Goal: Information Seeking & Learning: Learn about a topic

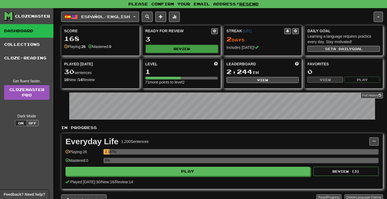
click at [170, 49] on button "Review" at bounding box center [182, 49] width 72 height 8
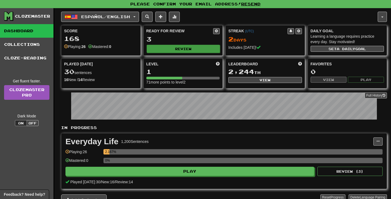
select select "**"
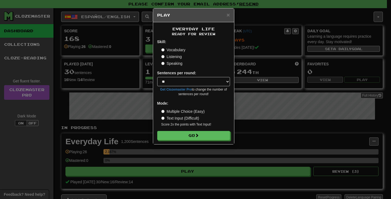
click at [180, 118] on label "Text Input (Difficult)" at bounding box center [180, 118] width 38 height 5
click at [192, 137] on button "Go" at bounding box center [193, 135] width 73 height 9
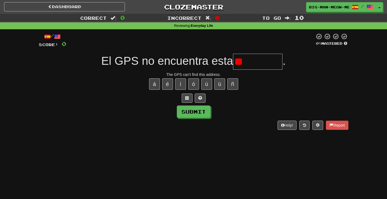
type input "*"
click at [190, 110] on button "Submit" at bounding box center [194, 112] width 34 height 12
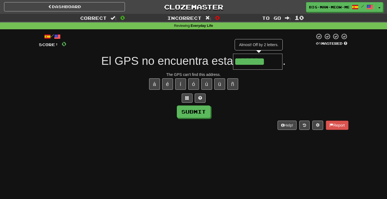
click at [272, 64] on input "*******" at bounding box center [257, 62] width 49 height 16
click at [194, 83] on button "ó" at bounding box center [193, 83] width 11 height 11
type input "*********"
click at [197, 113] on button "Submit" at bounding box center [194, 112] width 34 height 12
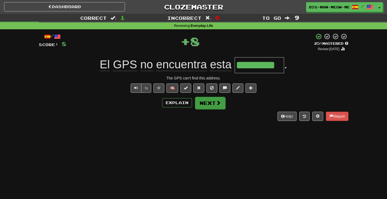
click at [205, 106] on button "Next" at bounding box center [210, 103] width 30 height 12
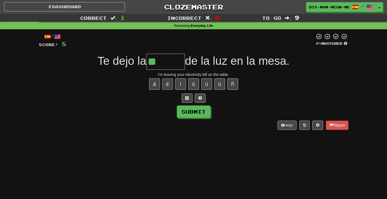
click at [167, 82] on button "é" at bounding box center [167, 83] width 11 height 11
click at [179, 84] on button "í" at bounding box center [180, 83] width 11 height 11
type input "*******"
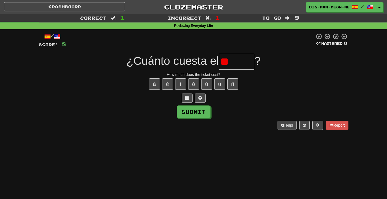
type input "*"
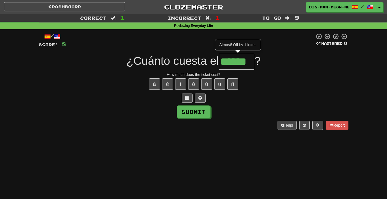
type input "******"
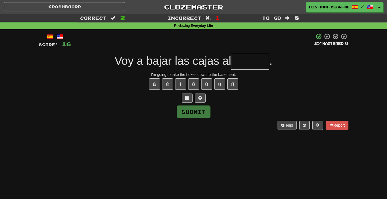
click at [91, 8] on link "Dashboard" at bounding box center [64, 6] width 121 height 9
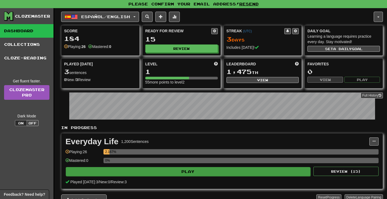
click at [177, 173] on button "Play" at bounding box center [188, 171] width 245 height 9
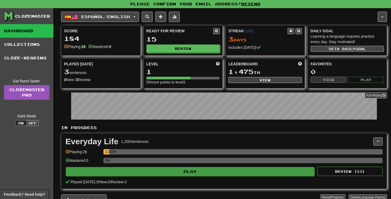
select select "**"
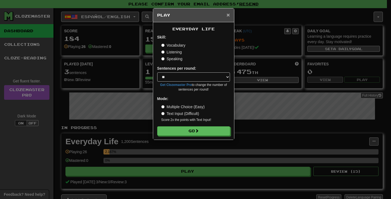
click at [227, 16] on span "×" at bounding box center [227, 15] width 3 height 6
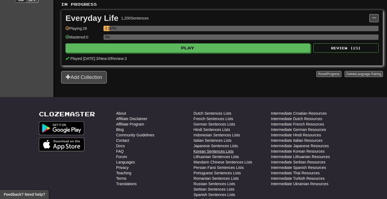
scroll to position [107, 0]
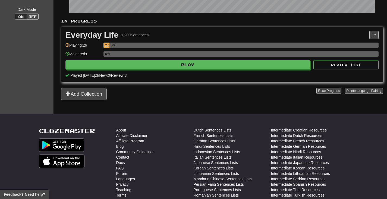
click at [99, 96] on button "Add Collection" at bounding box center [84, 94] width 46 height 12
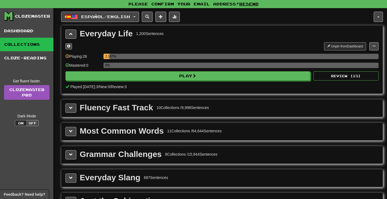
click at [96, 111] on div "Fluency Fast Track" at bounding box center [116, 108] width 73 height 8
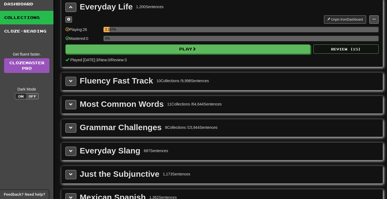
scroll to position [82, 0]
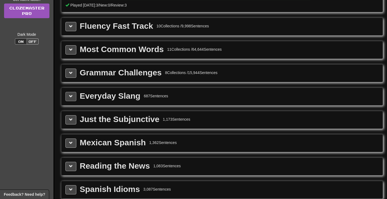
click at [72, 97] on span at bounding box center [71, 96] width 4 height 4
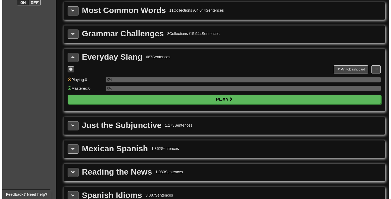
scroll to position [99, 0]
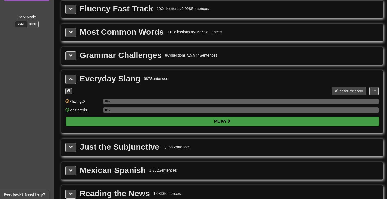
click at [80, 121] on button "Play" at bounding box center [222, 121] width 313 height 9
select select "**"
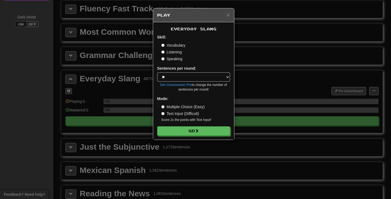
click at [172, 106] on label "Multiple Choice (Easy)" at bounding box center [182, 106] width 43 height 5
click at [173, 133] on button "Go" at bounding box center [193, 131] width 73 height 9
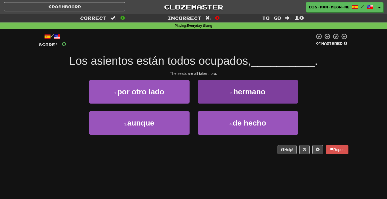
click at [226, 94] on button "2 . hermano" at bounding box center [248, 92] width 100 height 24
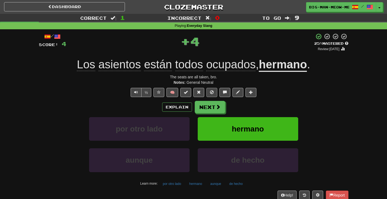
click at [211, 92] on span at bounding box center [212, 92] width 4 height 4
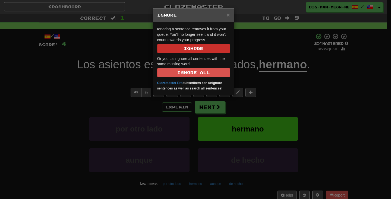
click at [221, 48] on button "Ignore" at bounding box center [193, 48] width 73 height 9
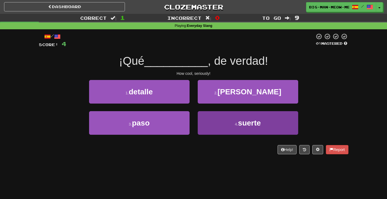
click at [232, 127] on button "4 . suerte" at bounding box center [248, 123] width 100 height 24
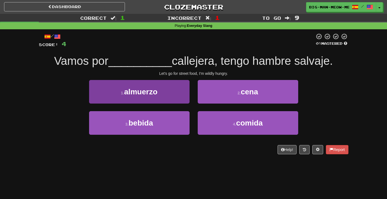
click at [178, 93] on button "1 . almuerzo" at bounding box center [139, 92] width 100 height 24
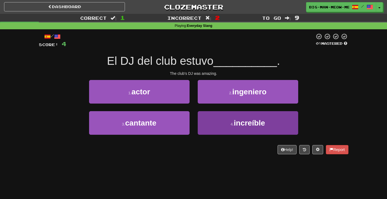
click at [209, 115] on button "4 . increíble" at bounding box center [248, 123] width 100 height 24
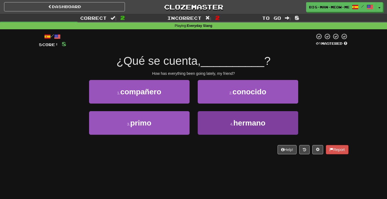
click at [221, 127] on button "4 . hermano" at bounding box center [248, 123] width 100 height 24
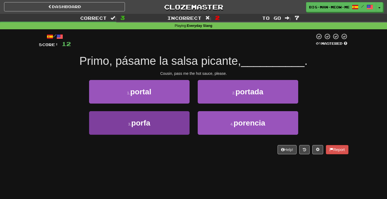
click at [164, 126] on button "3 . porfa" at bounding box center [139, 123] width 100 height 24
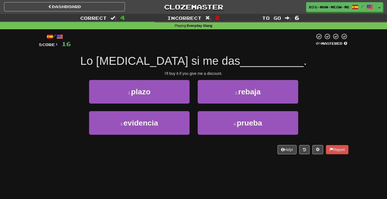
click at [230, 105] on div "2 . rebaja" at bounding box center [248, 95] width 109 height 31
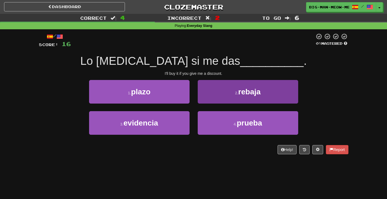
click at [230, 102] on button "2 . rebaja" at bounding box center [248, 92] width 100 height 24
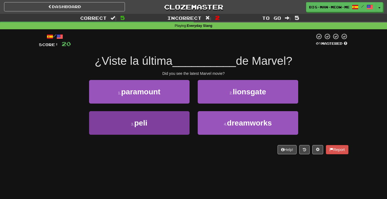
click at [178, 122] on button "3 . peli" at bounding box center [139, 123] width 100 height 24
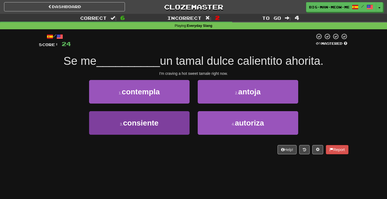
click at [161, 121] on button "3 . consiente" at bounding box center [139, 123] width 100 height 24
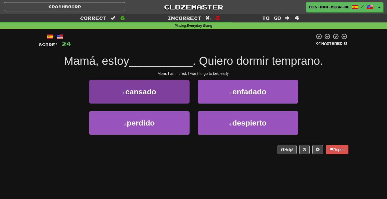
click at [182, 84] on button "1 . cansado" at bounding box center [139, 92] width 100 height 24
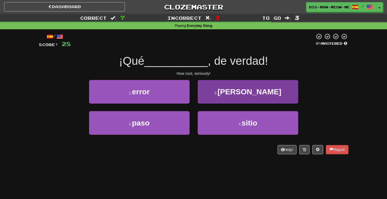
click at [208, 92] on button "2 . guay" at bounding box center [248, 92] width 100 height 24
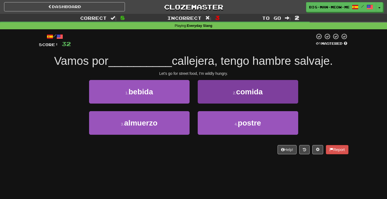
click at [219, 96] on button "2 . comida" at bounding box center [248, 92] width 100 height 24
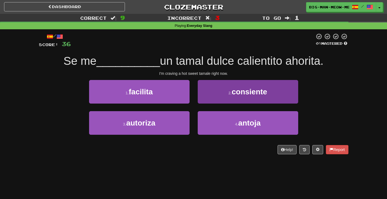
click at [209, 100] on button "2 . consiente" at bounding box center [248, 92] width 100 height 24
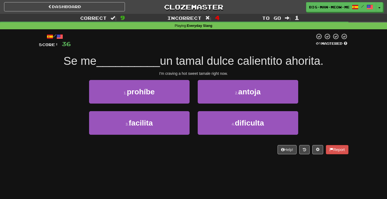
click at [195, 100] on div "2 . antoja" at bounding box center [248, 95] width 109 height 31
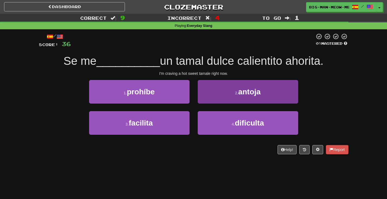
click at [201, 99] on button "2 . antoja" at bounding box center [248, 92] width 100 height 24
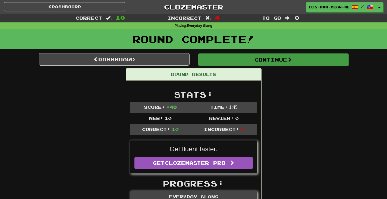
click at [229, 61] on button "Continue" at bounding box center [273, 59] width 151 height 12
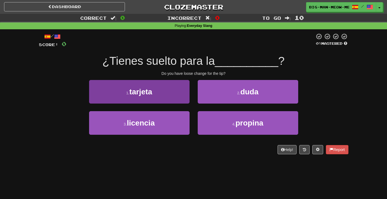
click at [187, 90] on button "1 . tarjeta" at bounding box center [139, 92] width 100 height 24
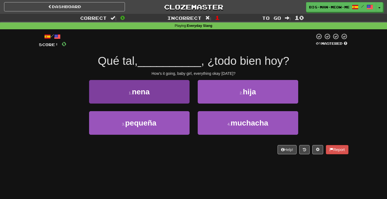
click at [173, 93] on button "1 . nena" at bounding box center [139, 92] width 100 height 24
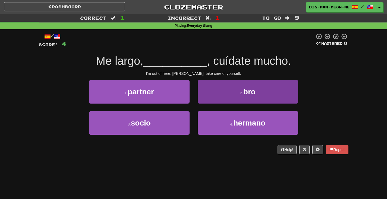
click at [261, 102] on button "2 . bro" at bounding box center [248, 92] width 100 height 24
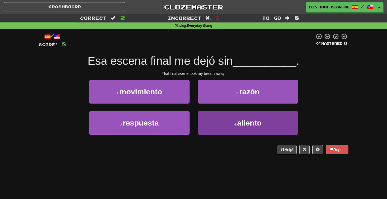
click at [209, 122] on button "4 . aliento" at bounding box center [248, 123] width 100 height 24
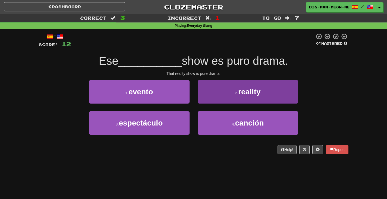
click at [210, 90] on button "2 . reality" at bounding box center [248, 92] width 100 height 24
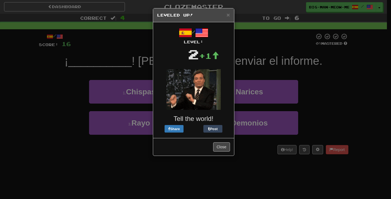
click at [227, 146] on button "Close" at bounding box center [221, 147] width 17 height 9
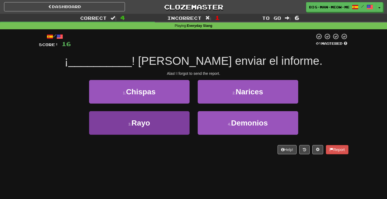
click at [186, 114] on button "3 . Rayo" at bounding box center [139, 123] width 100 height 24
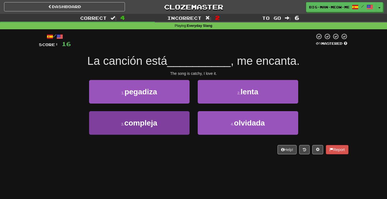
click at [176, 113] on button "3 . compleja" at bounding box center [139, 123] width 100 height 24
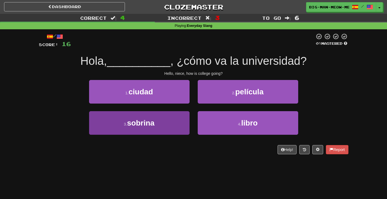
click at [182, 122] on button "3 . sobrina" at bounding box center [139, 123] width 100 height 24
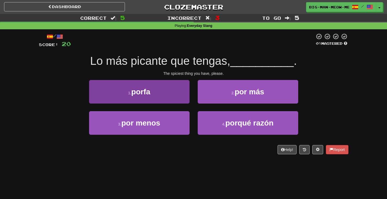
click at [175, 96] on button "1 . porfa" at bounding box center [139, 92] width 100 height 24
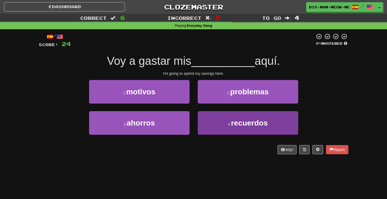
click at [209, 125] on button "4 . recuerdos" at bounding box center [248, 123] width 100 height 24
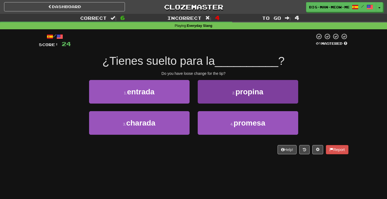
click at [207, 92] on button "2 . propina" at bounding box center [248, 92] width 100 height 24
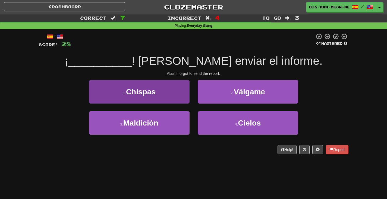
click at [171, 87] on button "1 . Chispas" at bounding box center [139, 92] width 100 height 24
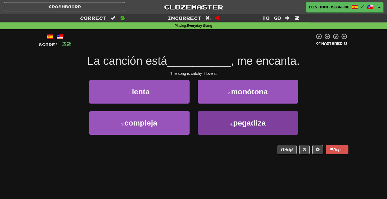
click at [212, 124] on button "4 . pegadiza" at bounding box center [248, 123] width 100 height 24
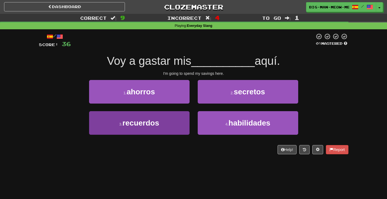
click at [178, 119] on button "3 . recuerdos" at bounding box center [139, 123] width 100 height 24
click at [173, 121] on button "3 . ahorros" at bounding box center [139, 123] width 100 height 24
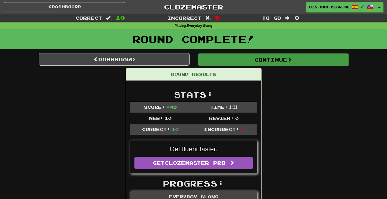
click at [220, 59] on button "Continue" at bounding box center [273, 59] width 151 height 12
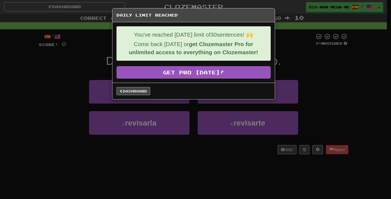
click at [132, 91] on link "Dashboard" at bounding box center [133, 91] width 34 height 8
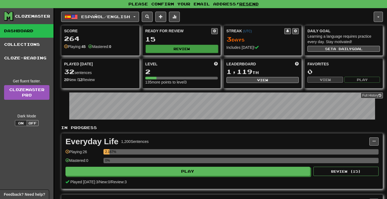
click at [192, 49] on button "Review" at bounding box center [182, 49] width 72 height 8
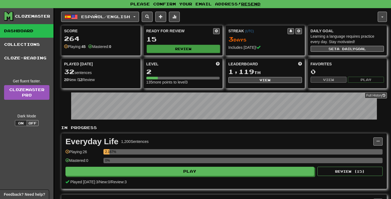
select select "**"
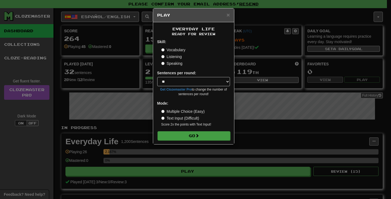
click at [195, 133] on button "Go" at bounding box center [193, 135] width 73 height 9
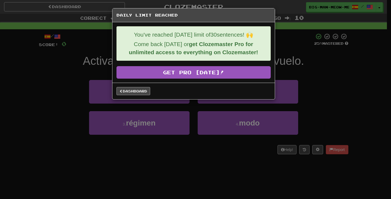
click at [139, 92] on link "Dashboard" at bounding box center [133, 91] width 34 height 8
